Goal: Information Seeking & Learning: Learn about a topic

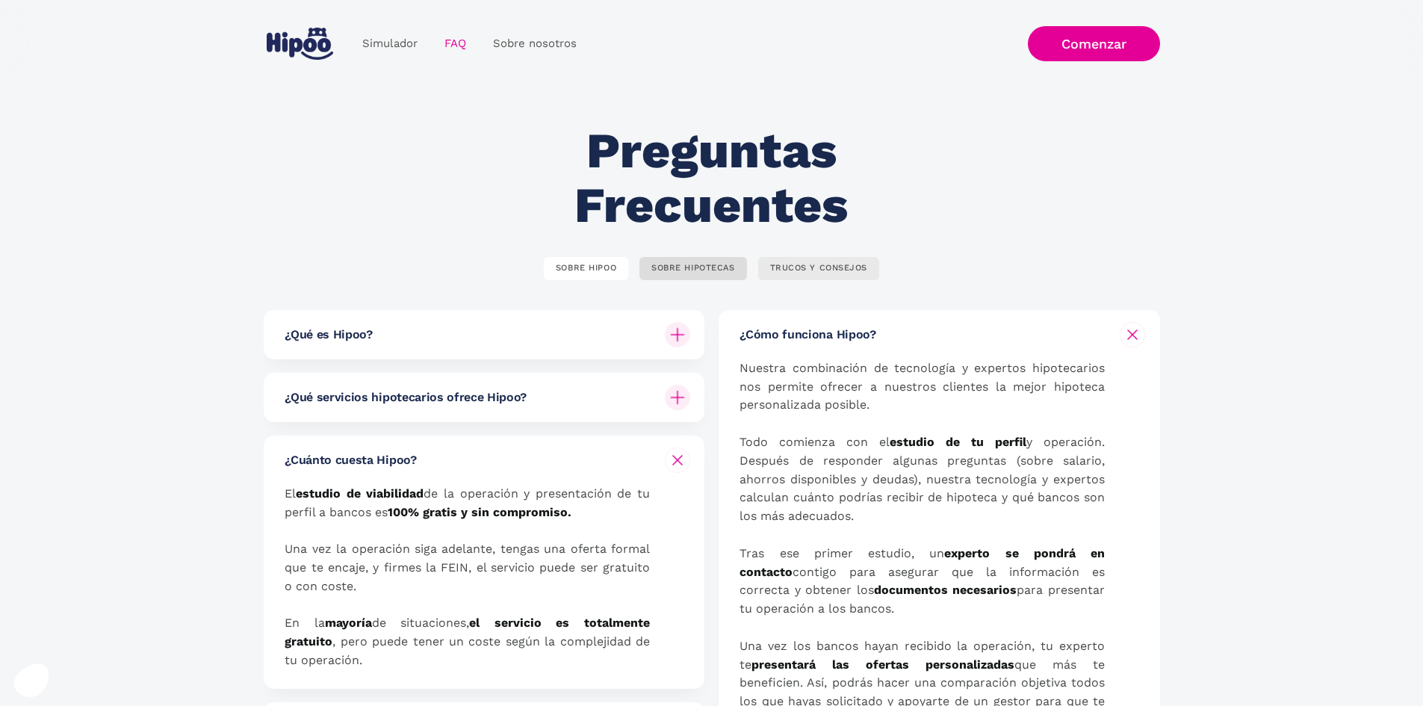
click at [824, 273] on div "TRUCOS Y CONSEJOS" at bounding box center [819, 268] width 98 height 11
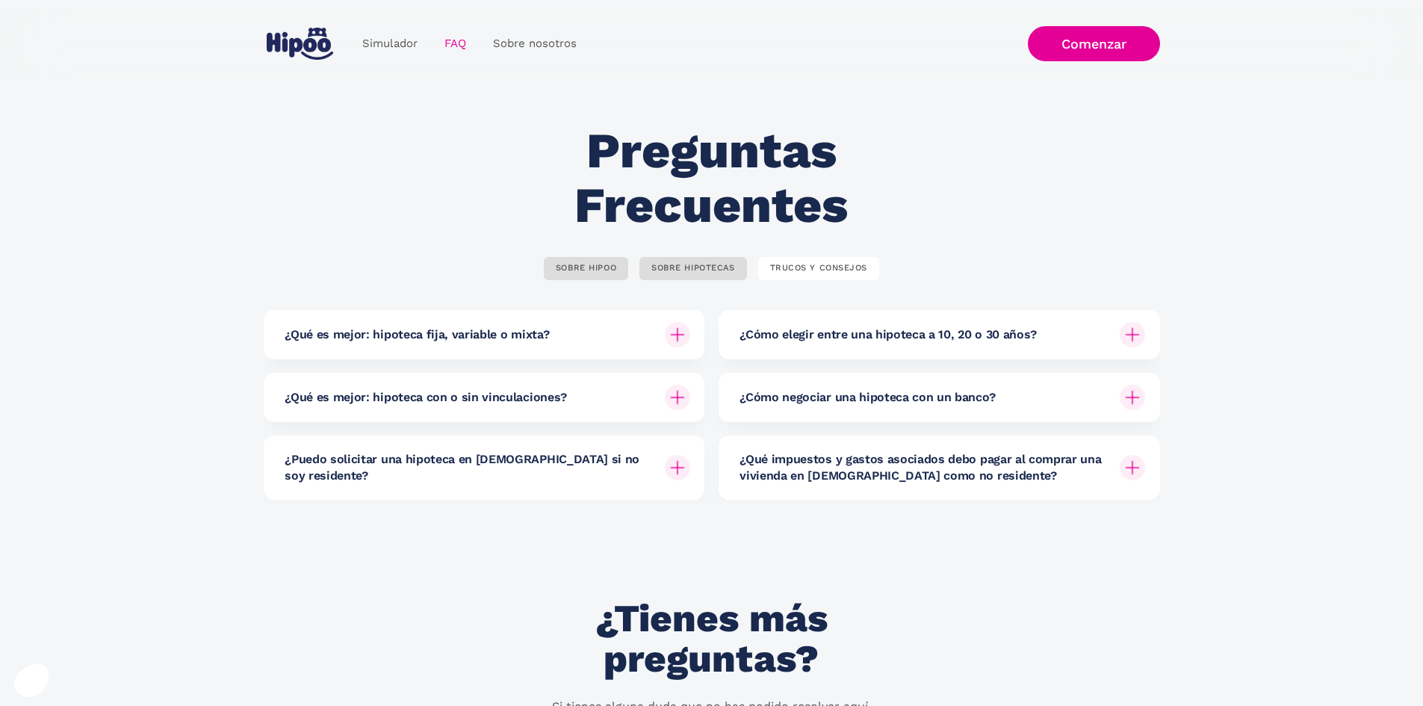
click at [668, 338] on img at bounding box center [677, 334] width 25 height 25
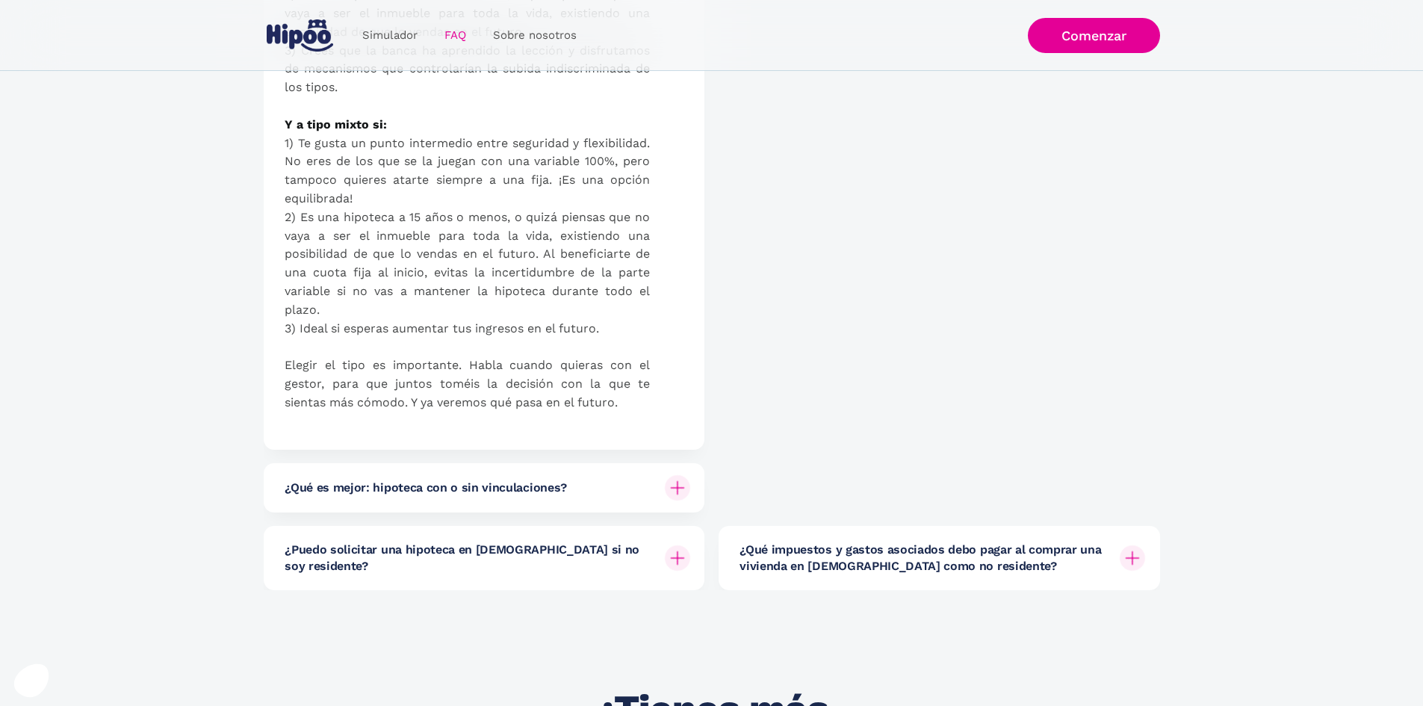
scroll to position [1344, 0]
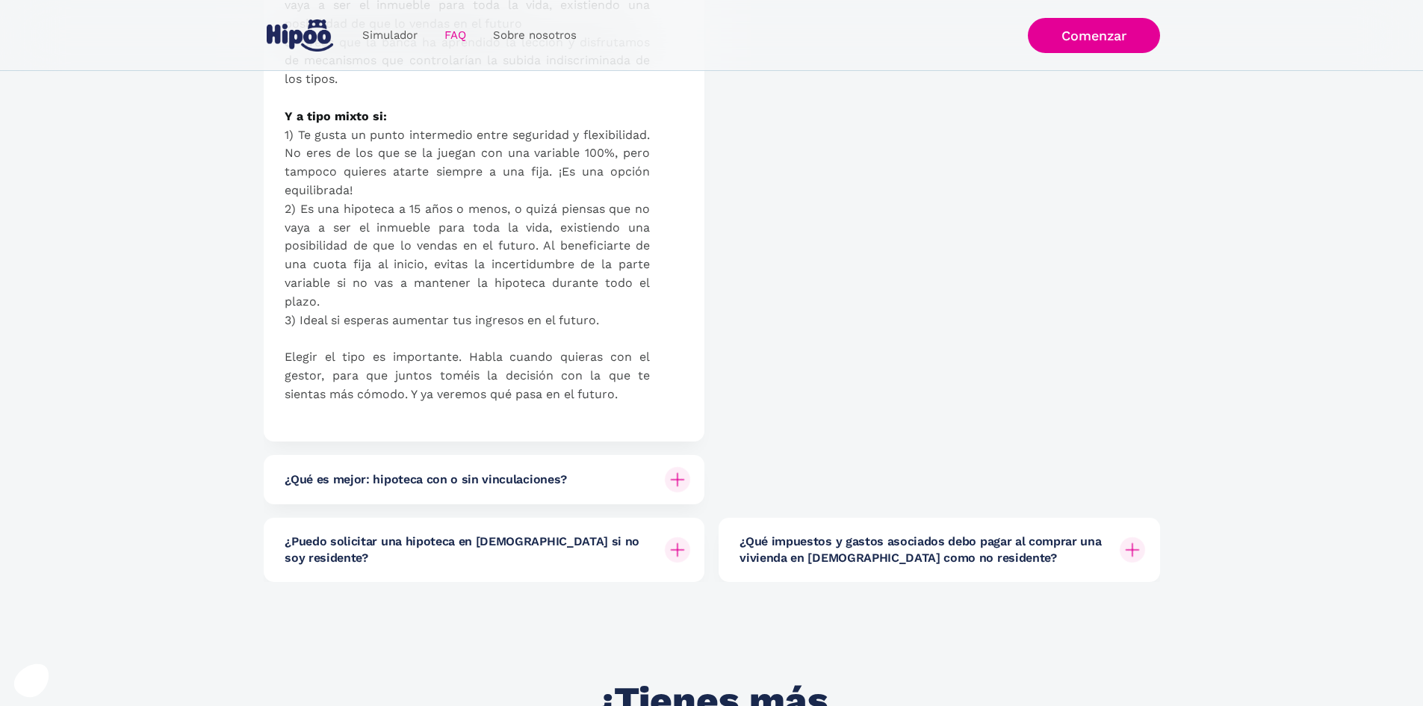
click at [599, 478] on div "¿Qué es mejor: hipoteca con o sin vinculaciones?" at bounding box center [488, 479] width 406 height 49
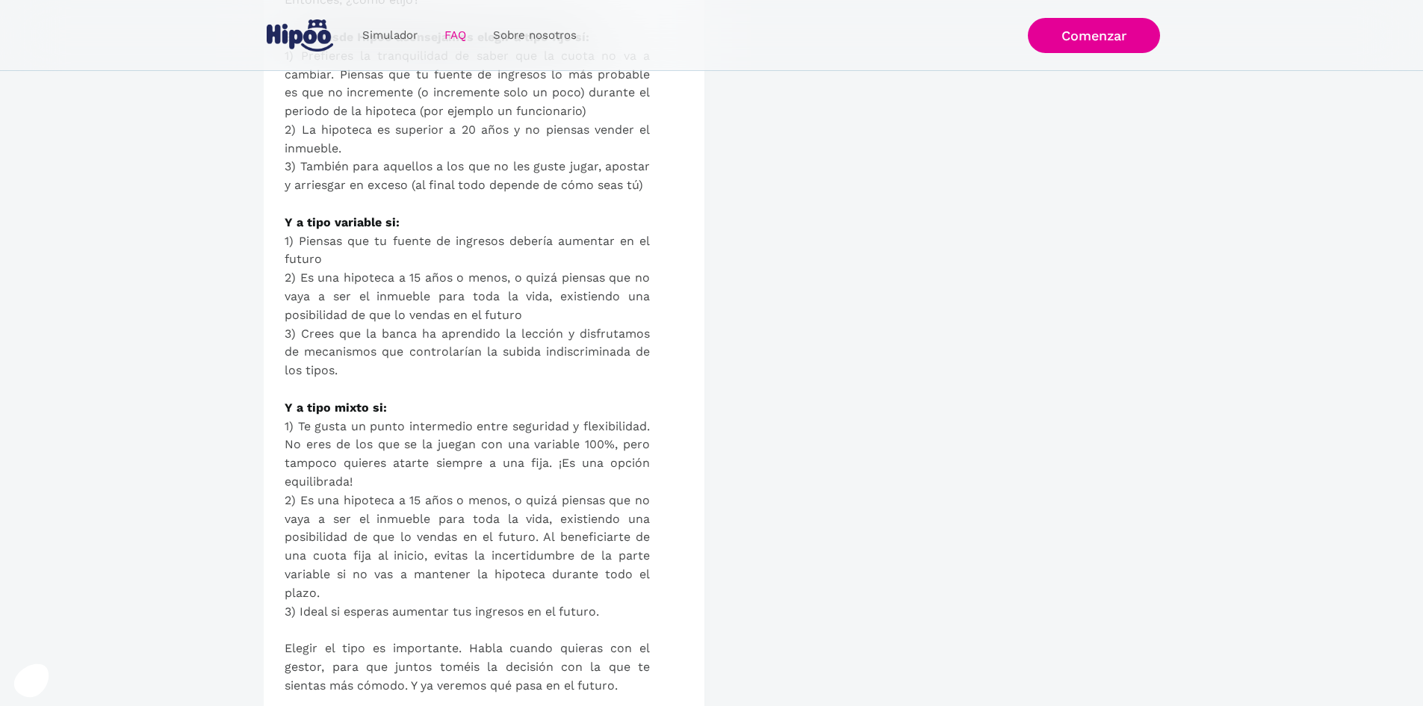
scroll to position [844, 0]
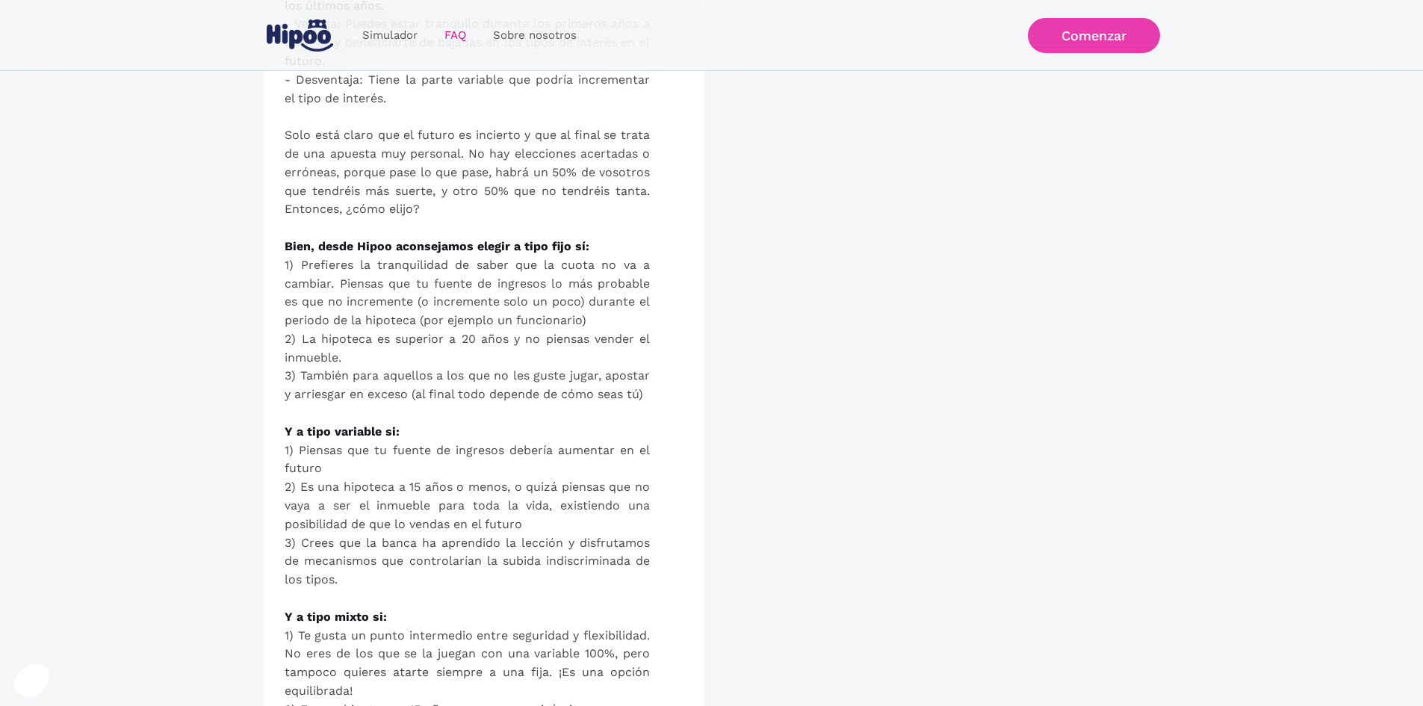
click at [1087, 45] on link "Comenzar" at bounding box center [1094, 35] width 132 height 35
click at [281, 31] on img "home" at bounding box center [300, 35] width 66 height 32
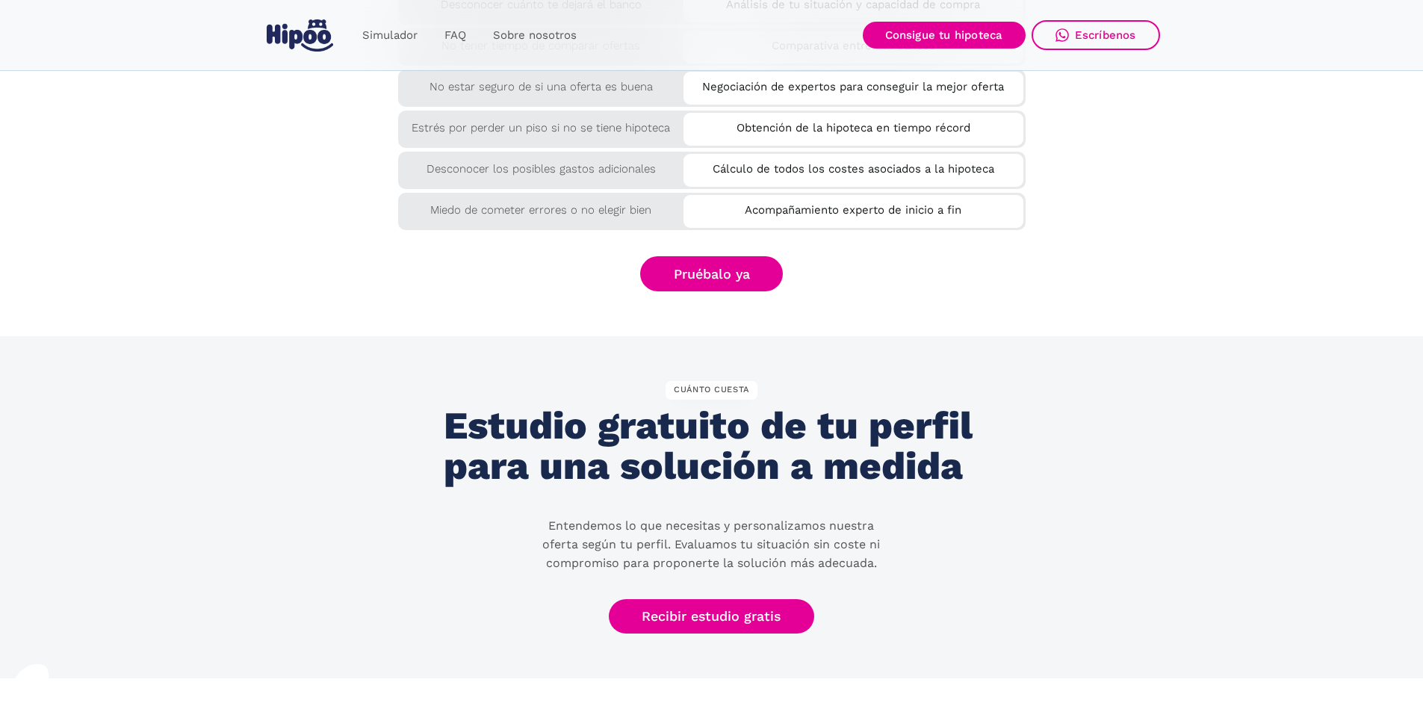
scroll to position [2508, 0]
